Goal: Information Seeking & Learning: Learn about a topic

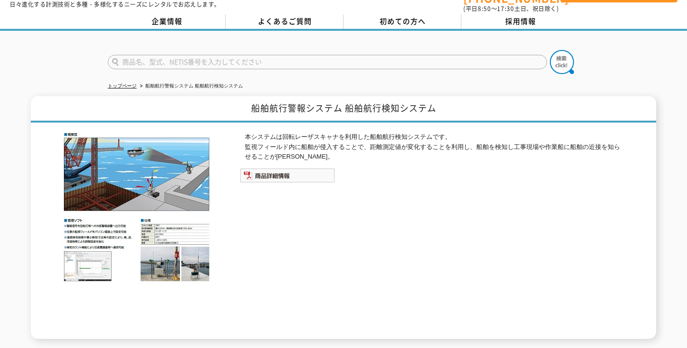
scroll to position [48, 0]
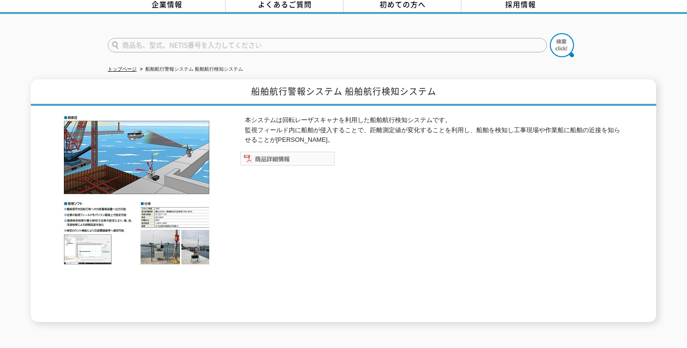
click at [268, 157] on img at bounding box center [287, 158] width 95 height 14
drag, startPoint x: 343, startPoint y: 85, endPoint x: 405, endPoint y: 79, distance: 62.2
click at [441, 87] on h1 "船舶航行警報システム 船舶航行検知システム" at bounding box center [343, 92] width 625 height 26
copy h1 "船舶航行検知システム"
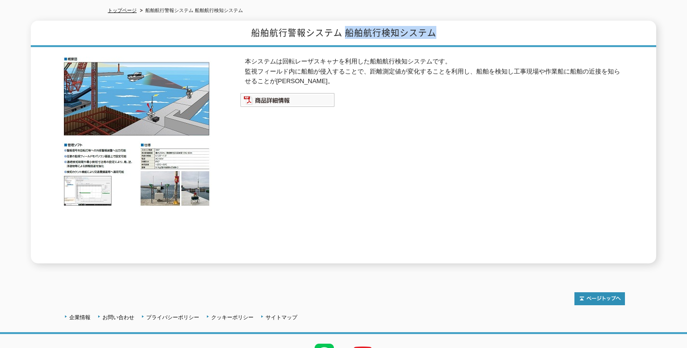
scroll to position [0, 0]
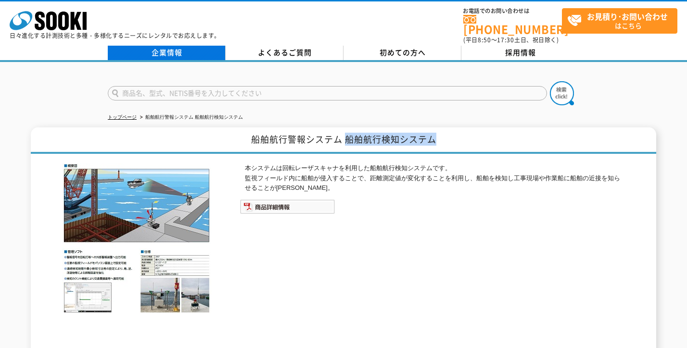
click at [154, 49] on link "企業情報" at bounding box center [167, 53] width 118 height 14
